Goal: Navigation & Orientation: Find specific page/section

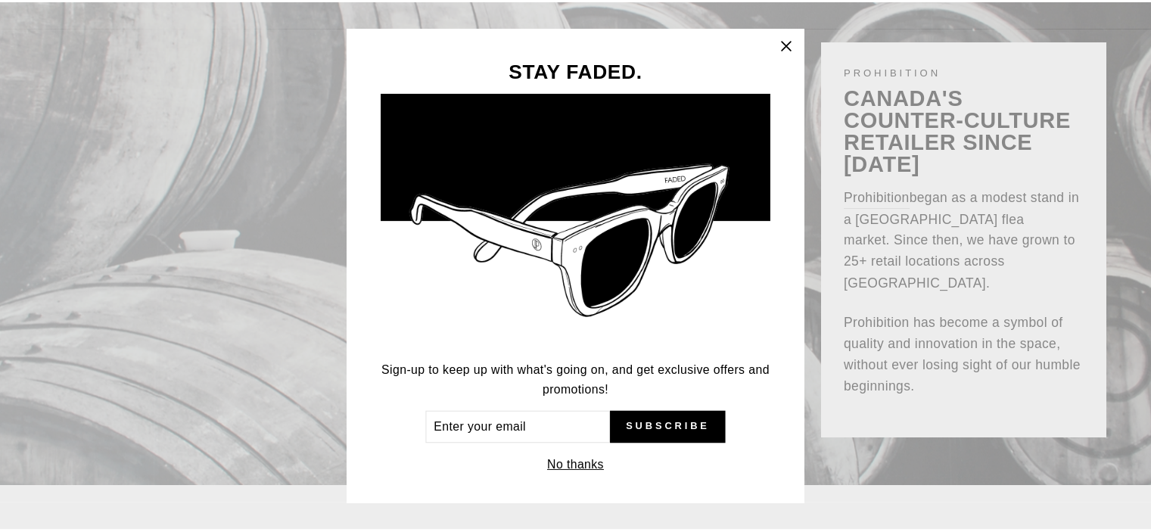
scroll to position [101, 0]
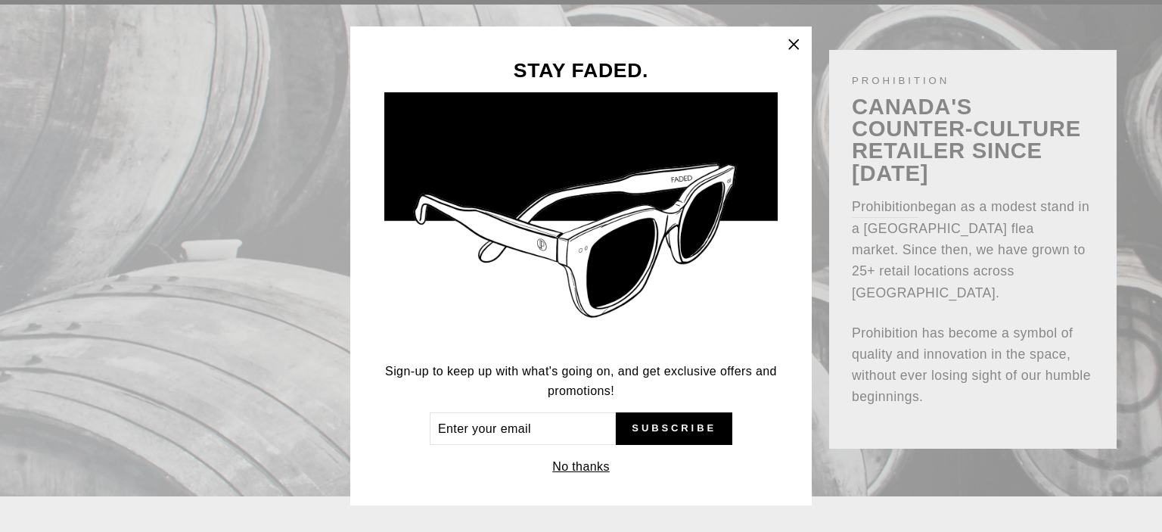
click at [583, 468] on button "No thanks" at bounding box center [581, 466] width 67 height 21
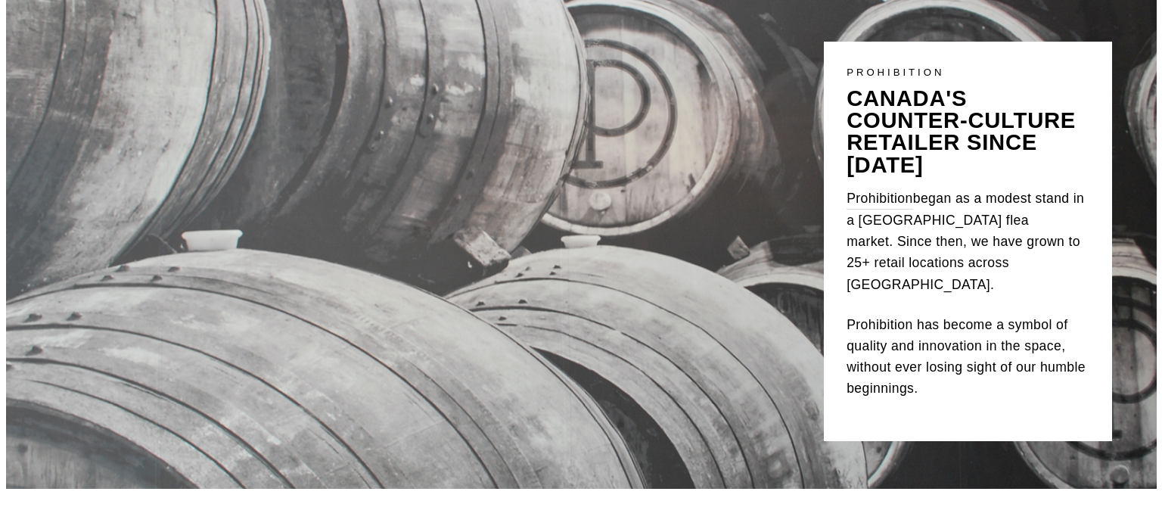
scroll to position [0, 0]
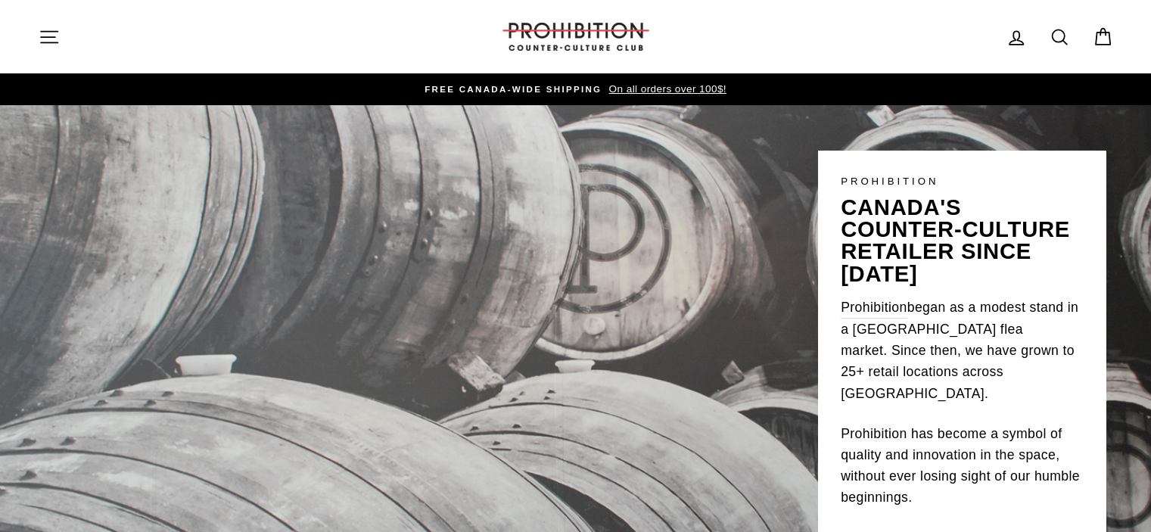
click at [54, 26] on icon "button" at bounding box center [49, 36] width 21 height 21
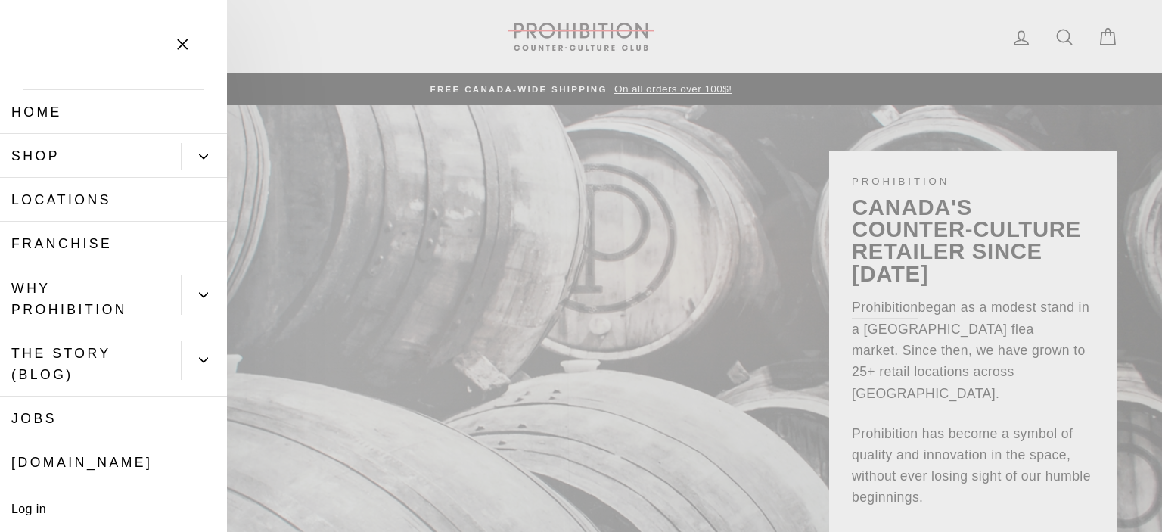
click at [197, 153] on button "Primary" at bounding box center [204, 156] width 46 height 26
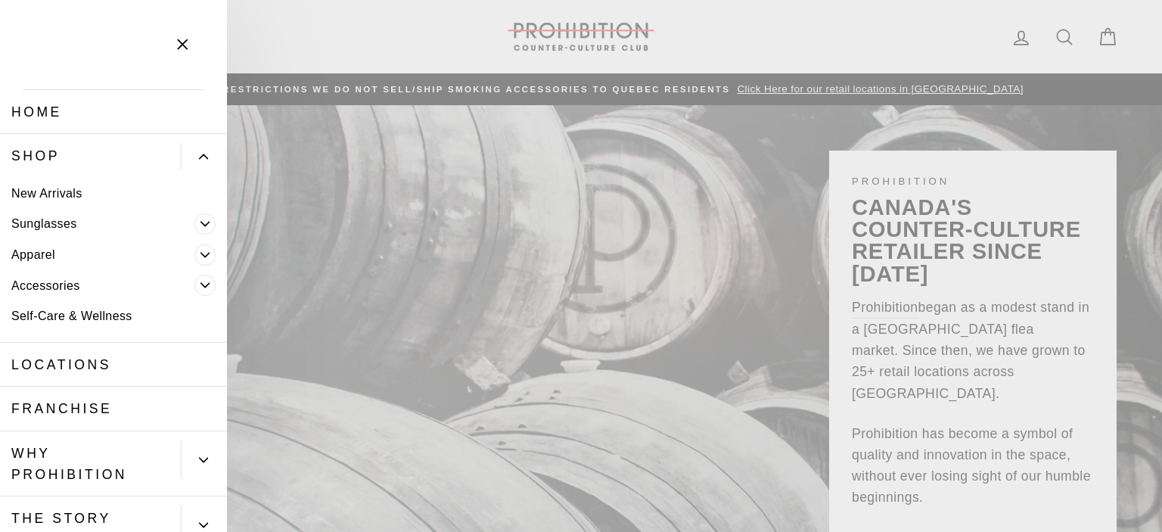
click at [39, 279] on link "Accessories" at bounding box center [97, 285] width 194 height 31
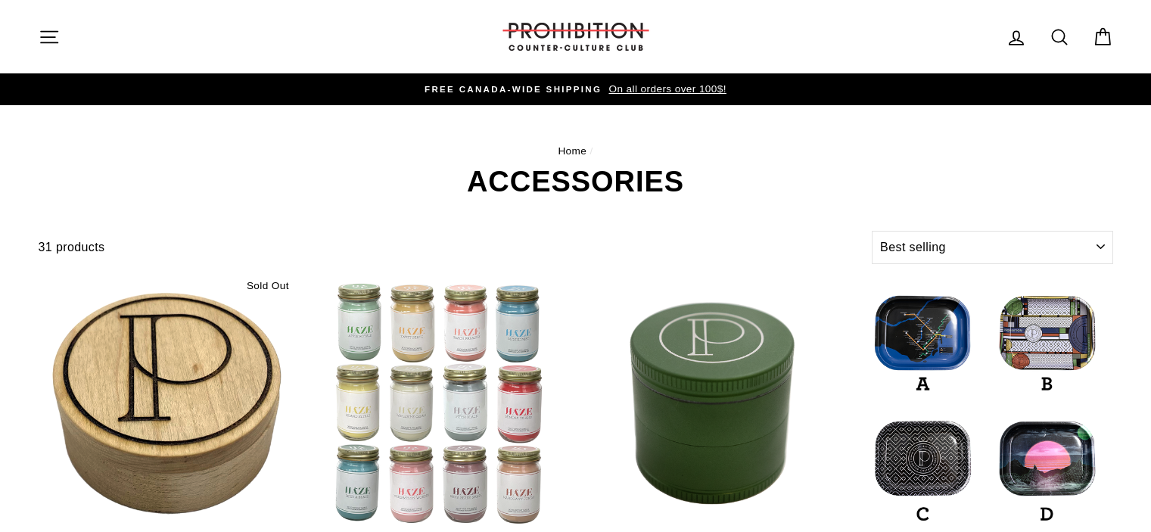
select select "best-selling"
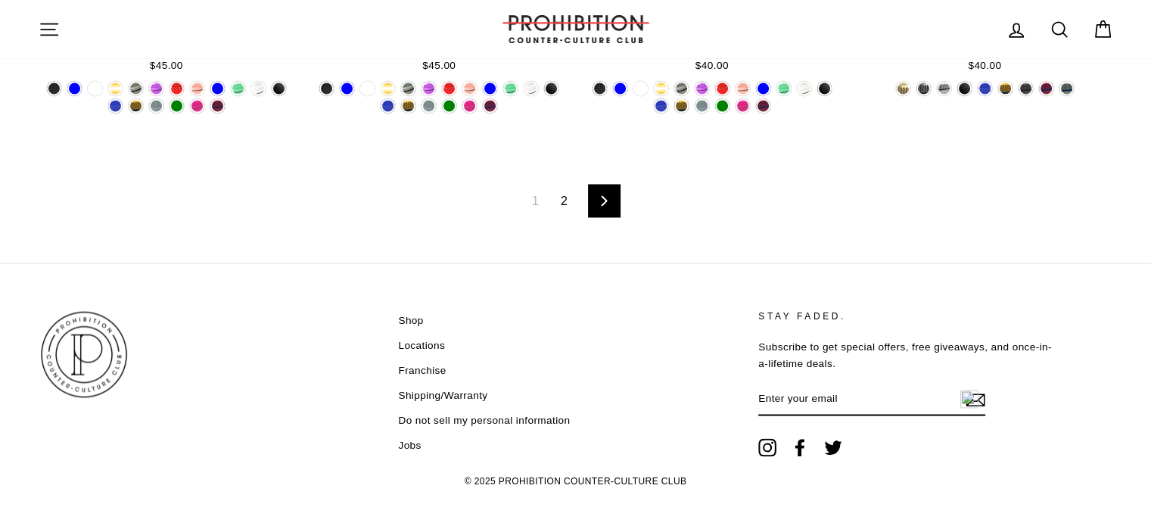
scroll to position [2704, 0]
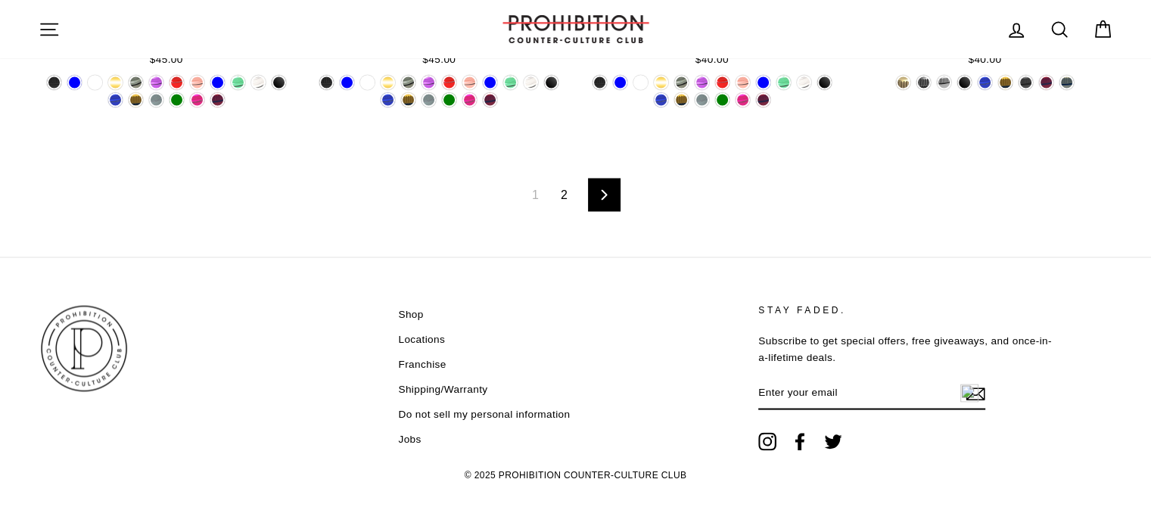
click at [606, 190] on icon at bounding box center [604, 194] width 10 height 11
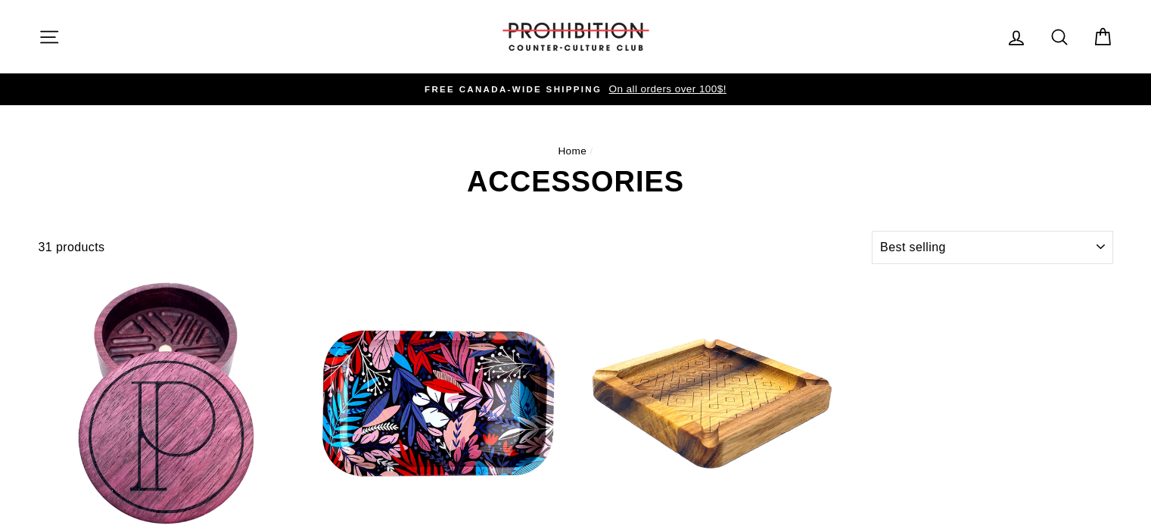
select select "best-selling"
click at [41, 31] on icon "button" at bounding box center [49, 36] width 17 height 11
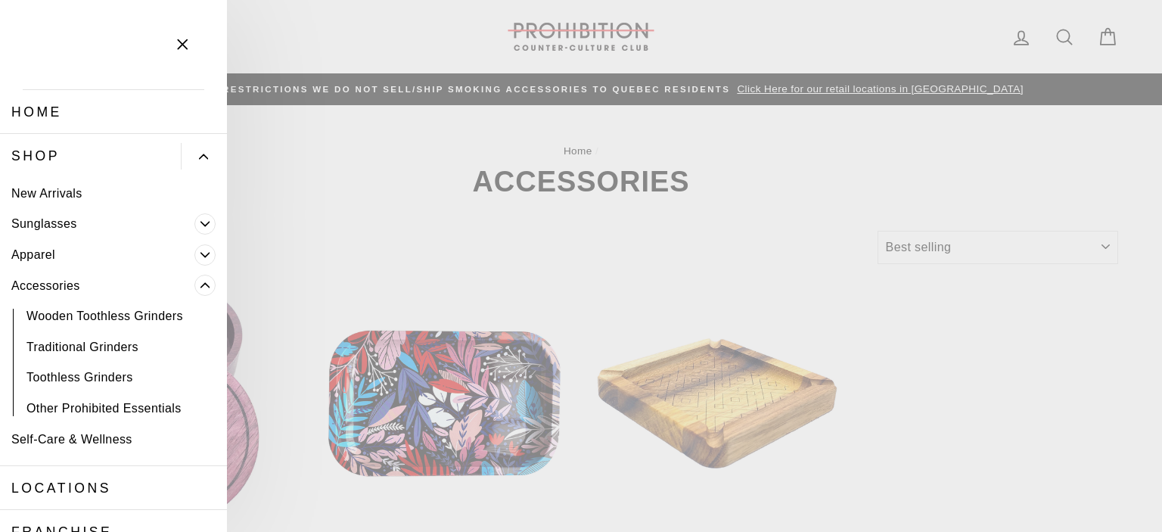
click at [812, 105] on main "Home / ACCESSORIES Filter 31 products Sort Sort Featured Best selling Alphabeti…" at bounding box center [581, 423] width 1162 height 636
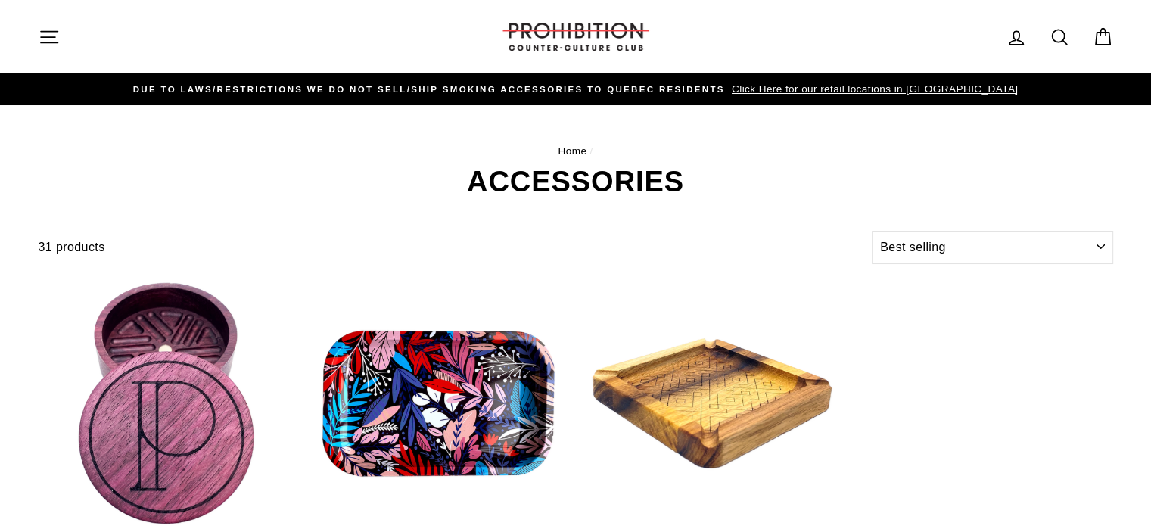
click at [51, 31] on icon "button" at bounding box center [49, 36] width 17 height 11
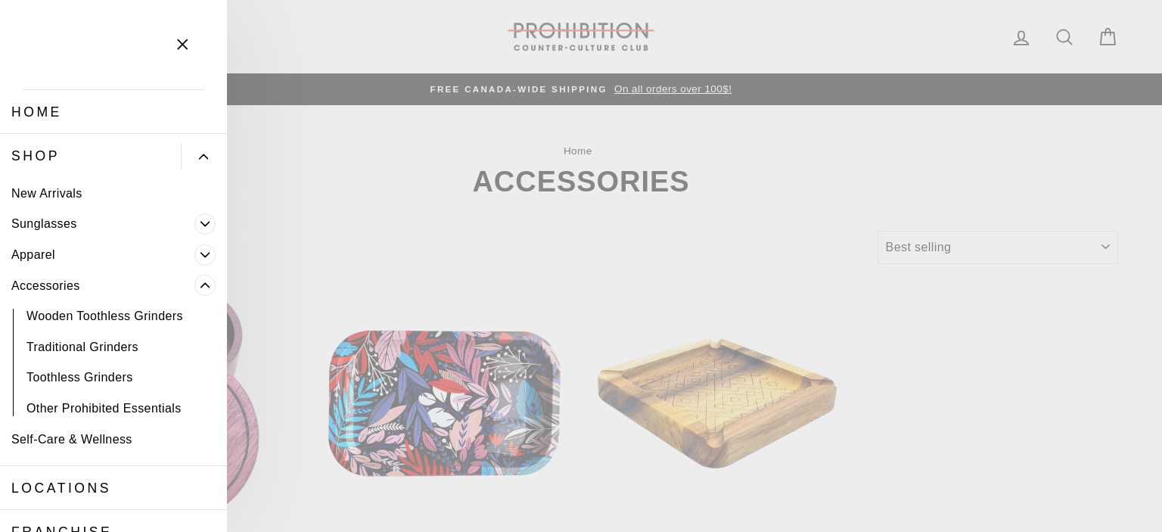
click at [199, 152] on icon "Primary" at bounding box center [203, 156] width 9 height 9
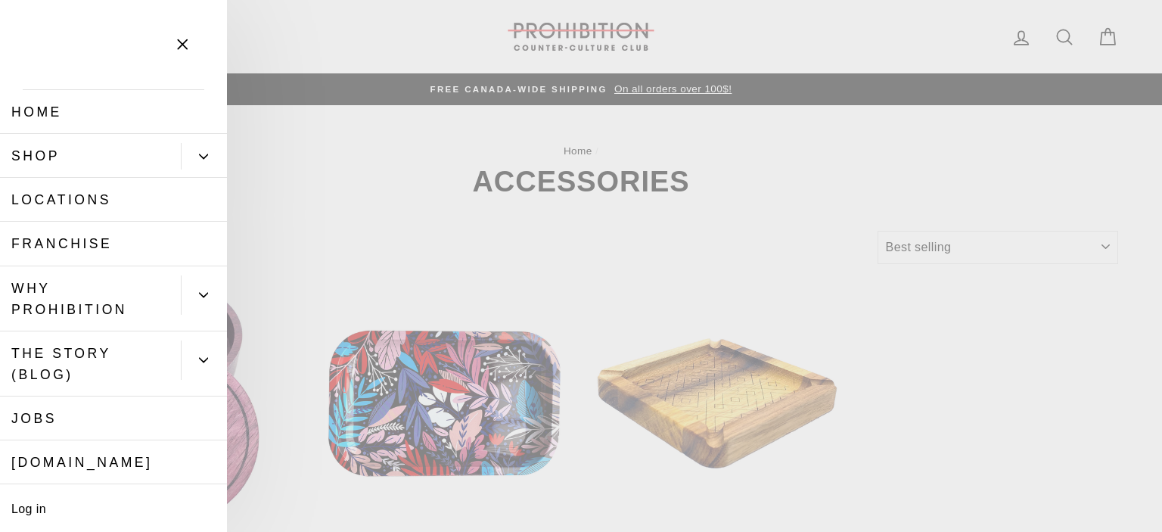
click at [3, 147] on link "Shop" at bounding box center [90, 156] width 181 height 44
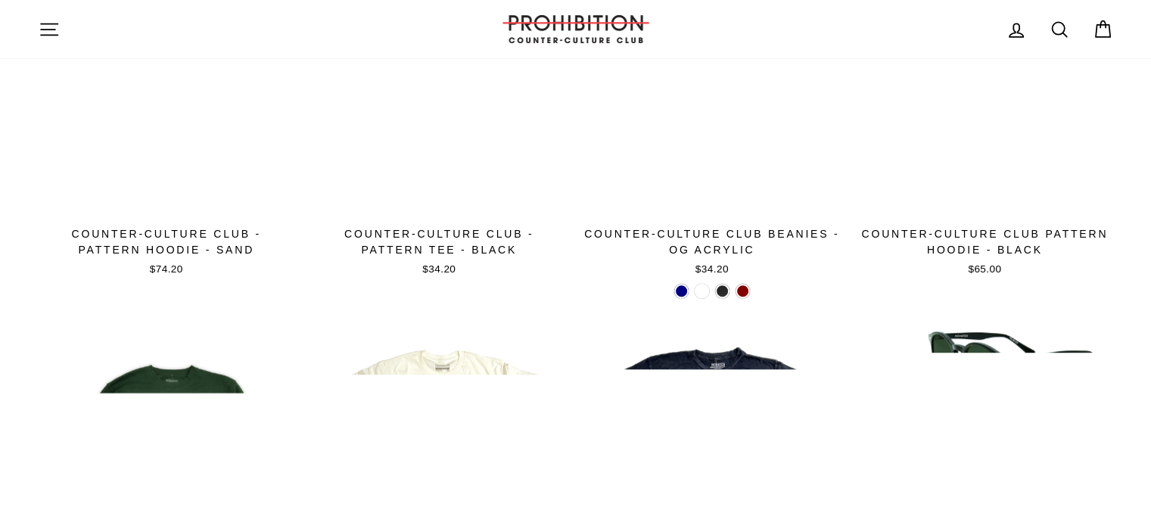
scroll to position [729, 0]
